Goal: Contribute content: Add original content to the website for others to see

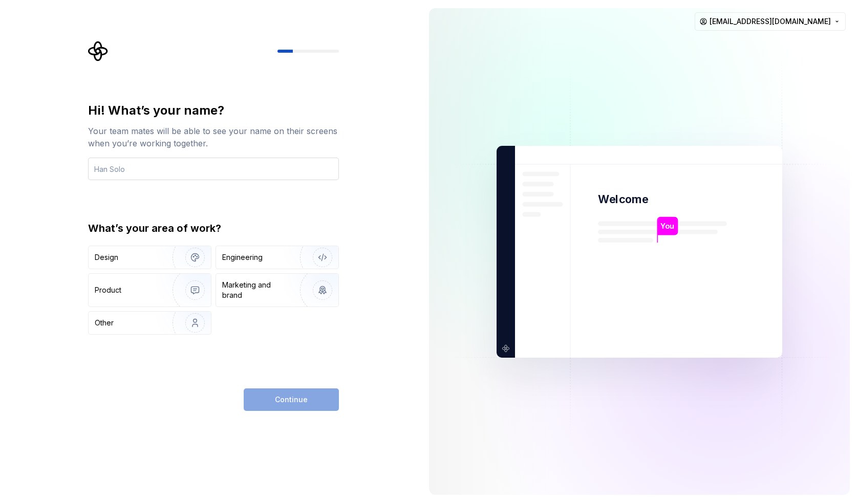
click at [184, 173] on input "text" at bounding box center [213, 169] width 251 height 23
type input "[PERSON_NAME]"
click at [146, 266] on div "Design" at bounding box center [150, 257] width 122 height 23
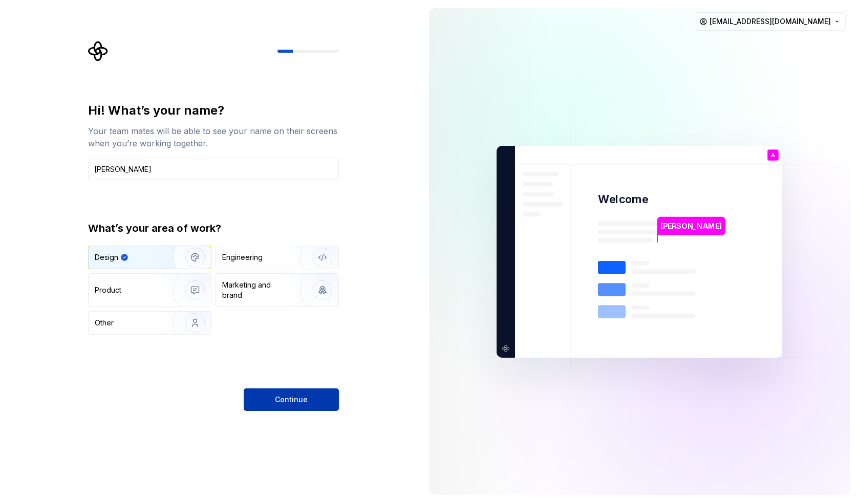
click at [277, 401] on span "Continue" at bounding box center [291, 400] width 33 height 10
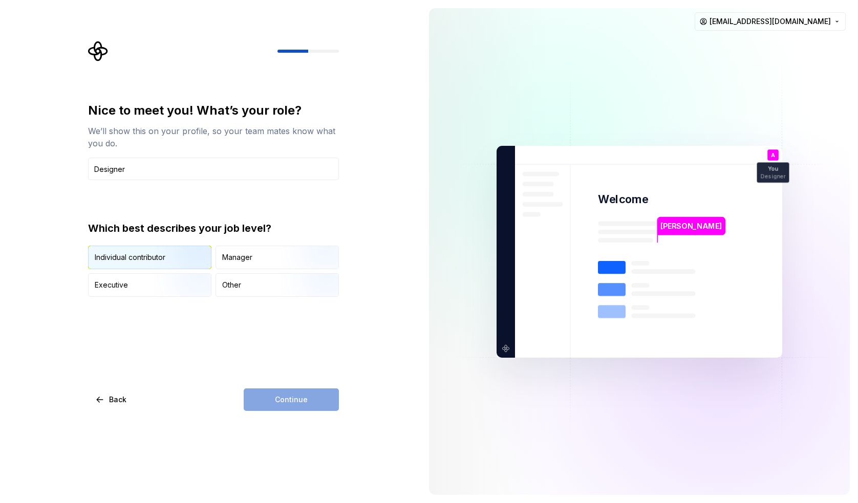
type input "Designer"
click at [178, 257] on img "button" at bounding box center [187, 270] width 66 height 69
click at [285, 400] on span "Continue" at bounding box center [291, 400] width 33 height 10
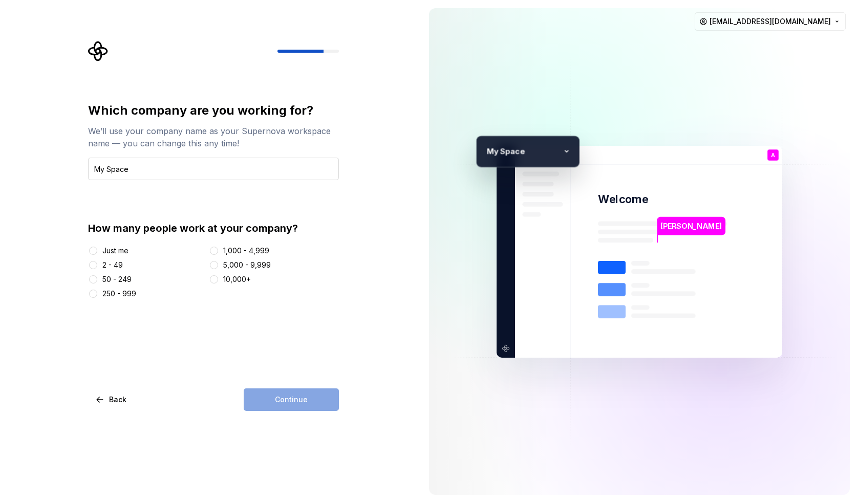
click at [187, 165] on input "My Space" at bounding box center [213, 169] width 251 height 23
type input "My Space"
click at [125, 246] on div "Just me" at bounding box center [115, 251] width 26 height 10
click at [97, 247] on button "Just me" at bounding box center [93, 251] width 8 height 8
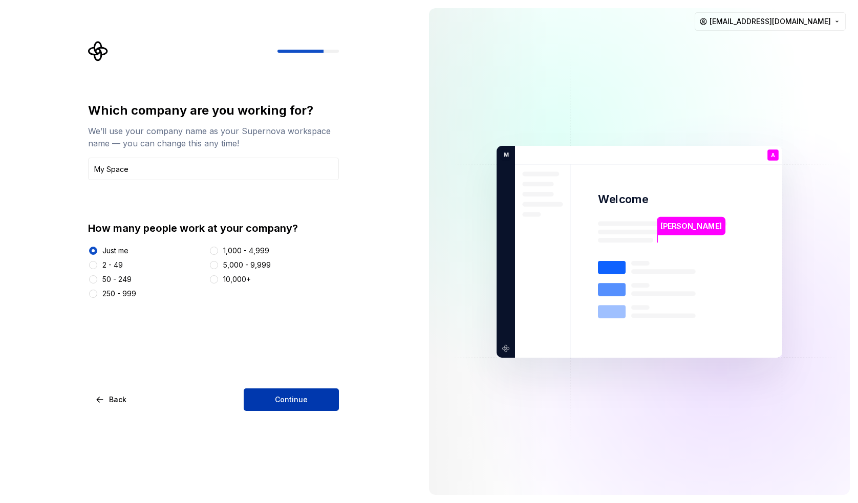
click at [279, 395] on span "Continue" at bounding box center [291, 400] width 33 height 10
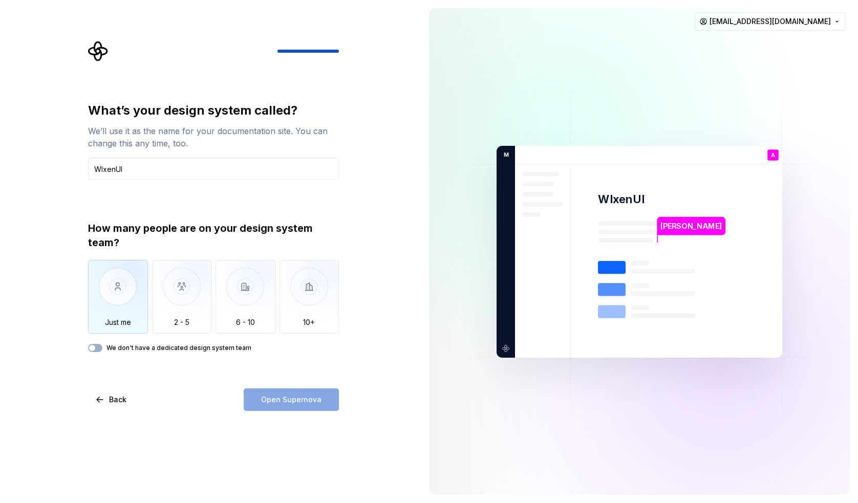
type input "WIxenUI"
click at [116, 305] on img "button" at bounding box center [118, 294] width 60 height 69
click at [265, 398] on span "Open Supernova" at bounding box center [291, 400] width 60 height 10
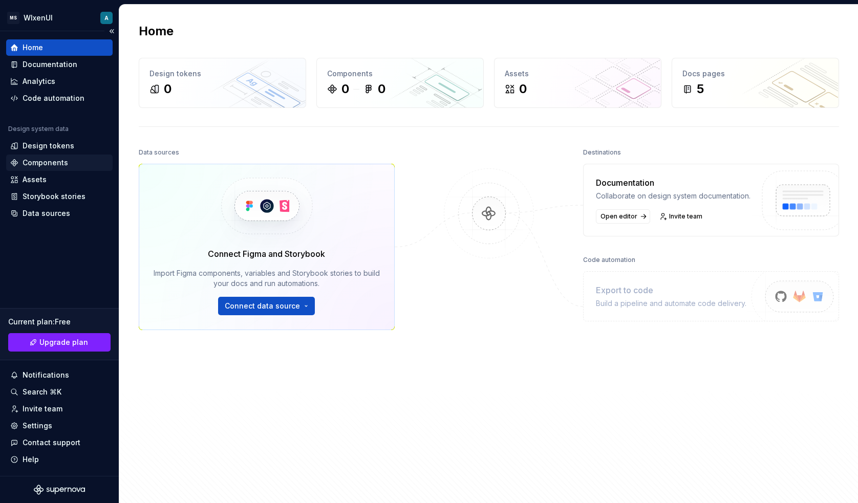
click at [54, 161] on div "Components" at bounding box center [46, 163] width 46 height 10
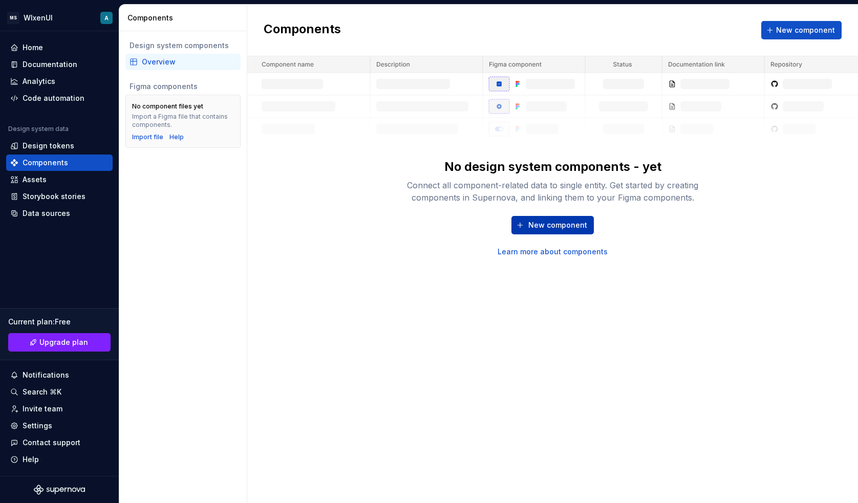
click at [557, 222] on span "New component" at bounding box center [558, 225] width 59 height 10
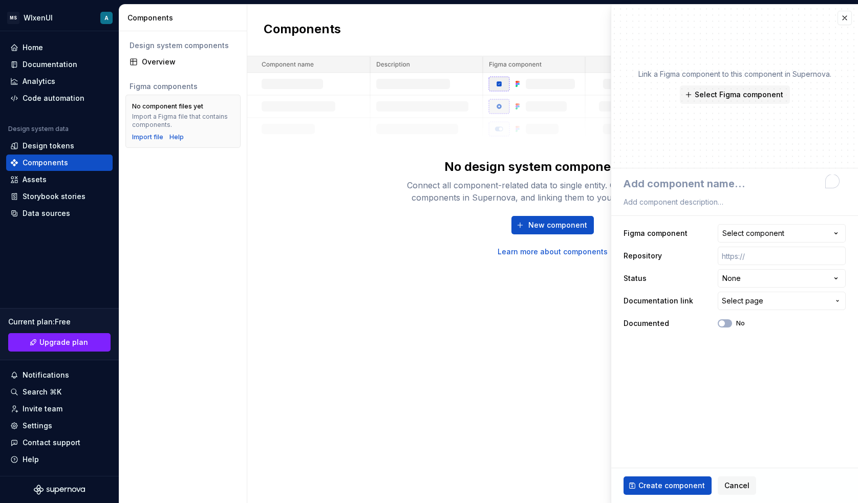
type textarea "*"
type textarea "button"
click at [670, 178] on textarea "button" at bounding box center [733, 184] width 222 height 18
type textarea "*"
type textarea "button"
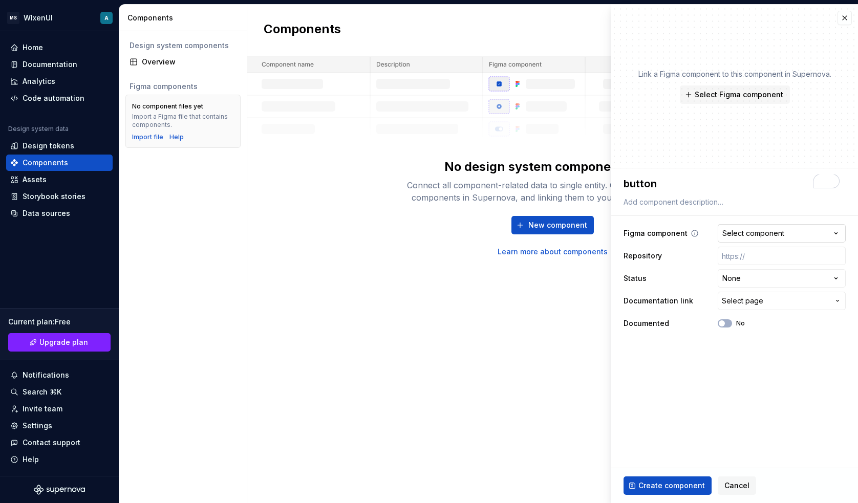
click at [739, 236] on div "Select component" at bounding box center [754, 233] width 62 height 10
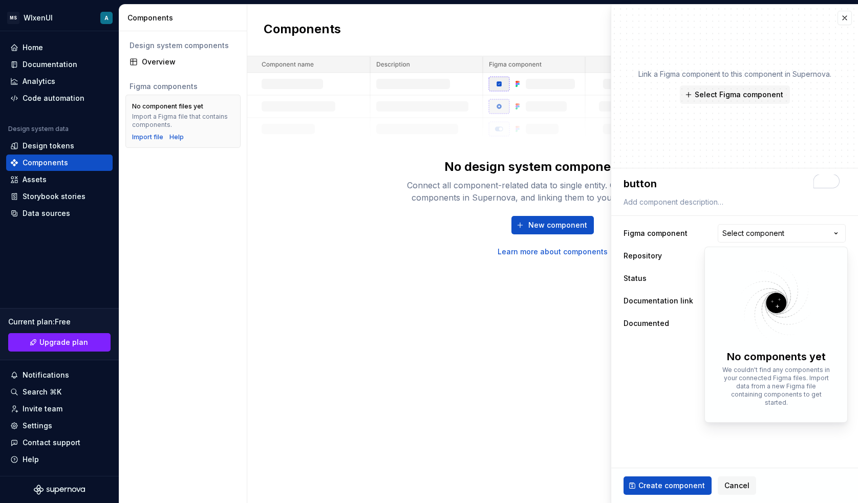
click at [664, 355] on html "**********" at bounding box center [429, 251] width 858 height 503
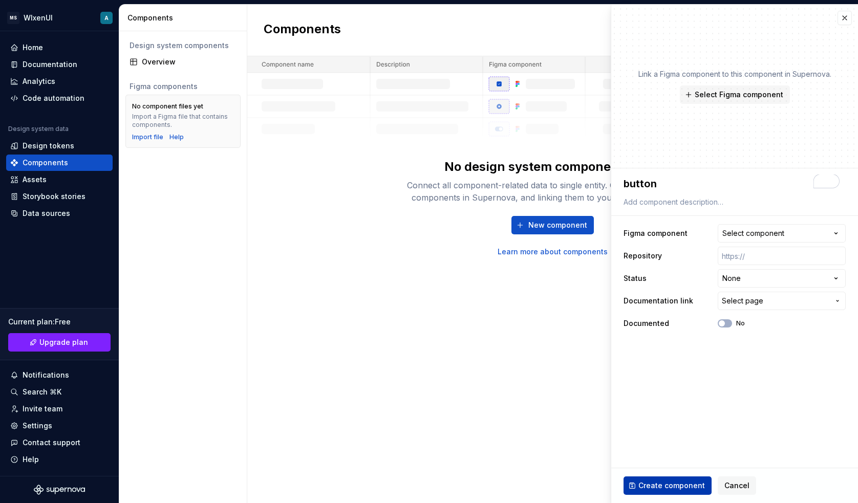
click at [660, 481] on span "Create component" at bounding box center [672, 486] width 67 height 10
type textarea "*"
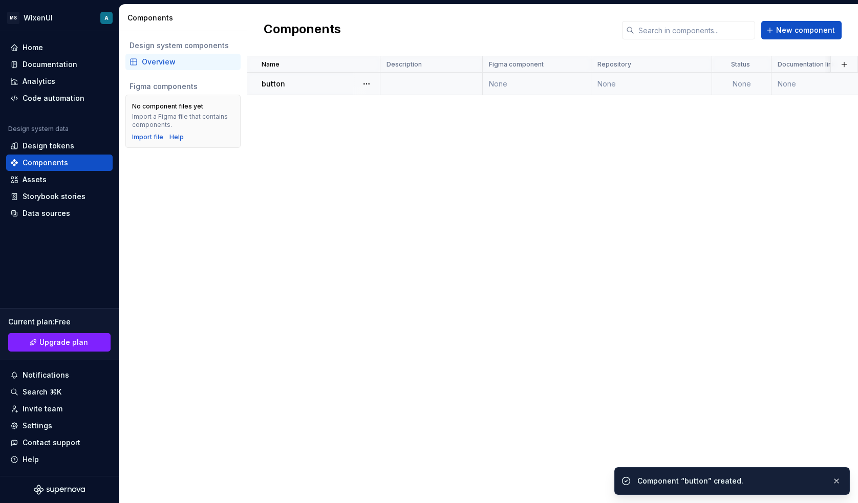
click at [514, 85] on td "None" at bounding box center [537, 84] width 109 height 23
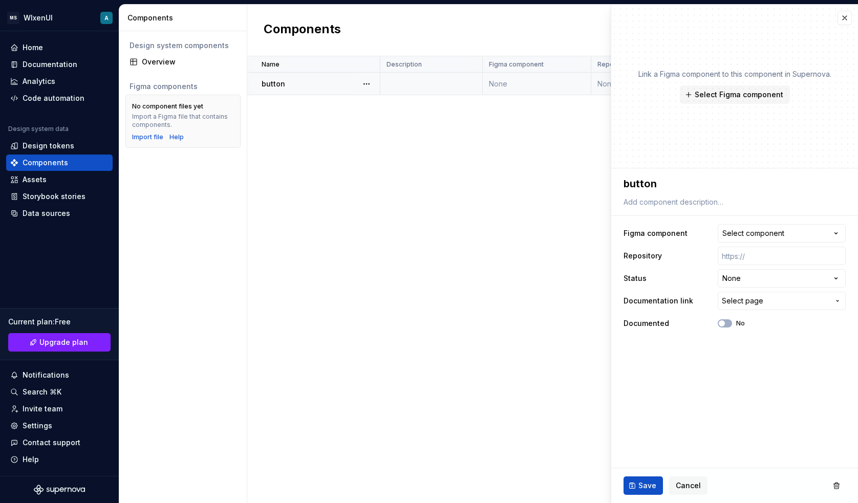
click at [513, 84] on td "None" at bounding box center [537, 84] width 109 height 23
click at [65, 348] on link "Upgrade plan" at bounding box center [59, 342] width 102 height 18
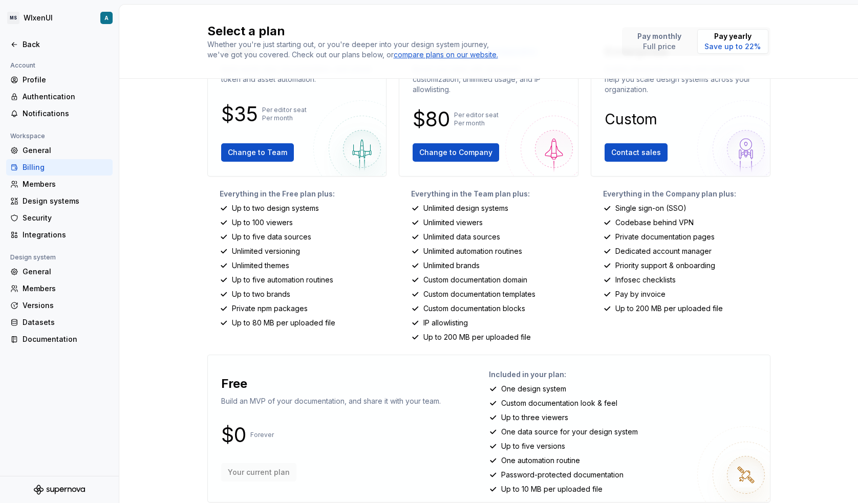
scroll to position [78, 0]
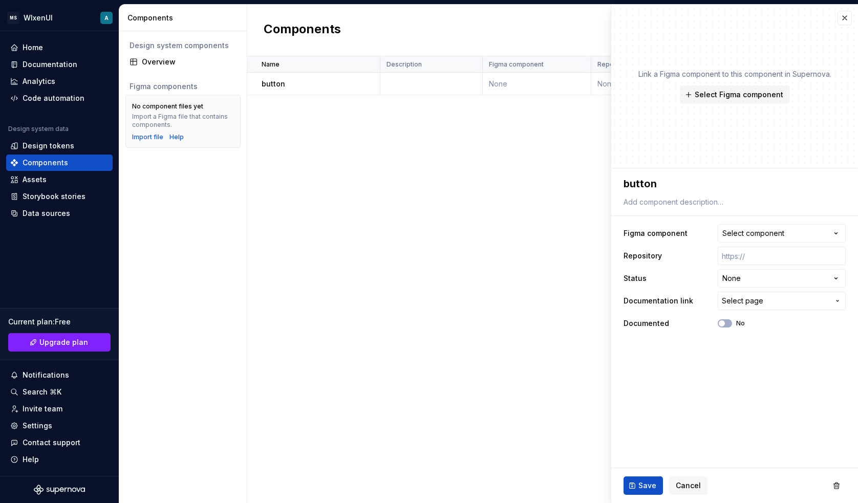
click at [488, 198] on div "Name Description Figma component Repository Status Documentation link Documente…" at bounding box center [552, 279] width 611 height 447
click at [288, 85] on div "button" at bounding box center [321, 84] width 118 height 10
click at [369, 86] on button "button" at bounding box center [367, 84] width 14 height 14
click at [386, 101] on div "Open component detail" at bounding box center [420, 104] width 85 height 10
click at [849, 18] on button "button" at bounding box center [845, 18] width 14 height 14
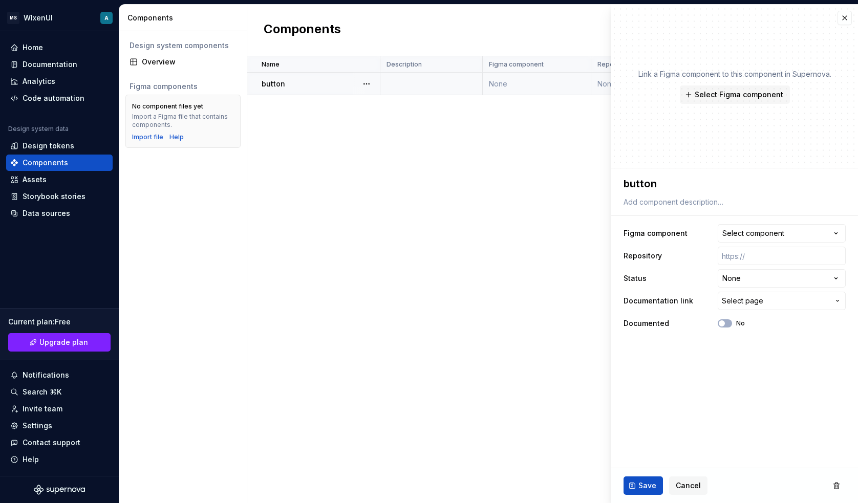
type textarea "*"
click at [846, 16] on button "button" at bounding box center [845, 18] width 14 height 14
